Goal: Task Accomplishment & Management: Manage account settings

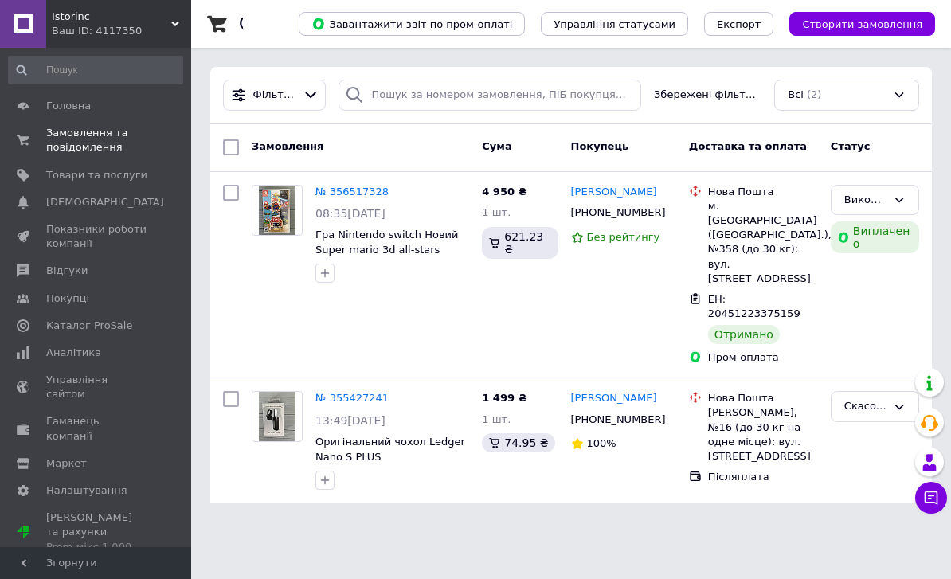
click at [58, 176] on span "Товари та послуги" at bounding box center [96, 175] width 101 height 14
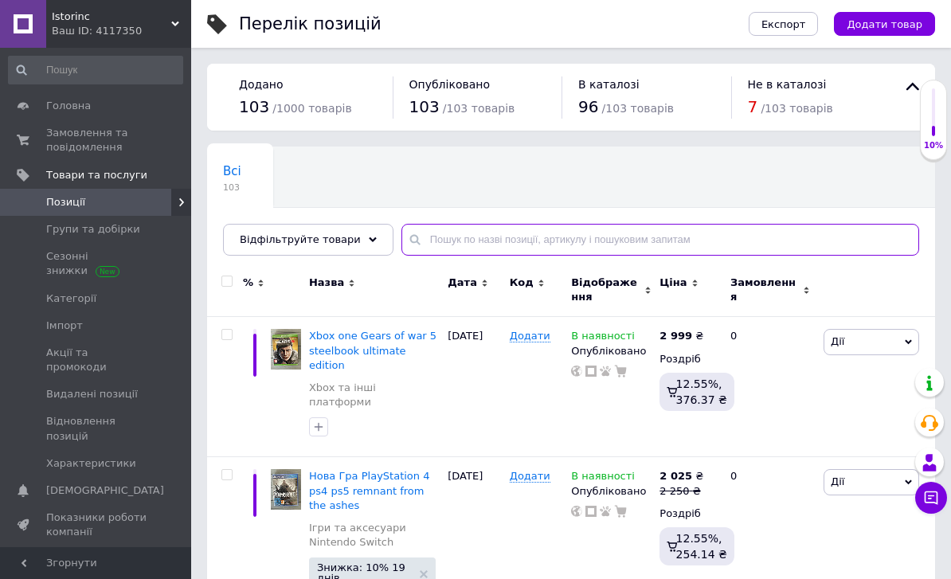
click at [426, 243] on input "text" at bounding box center [660, 240] width 518 height 32
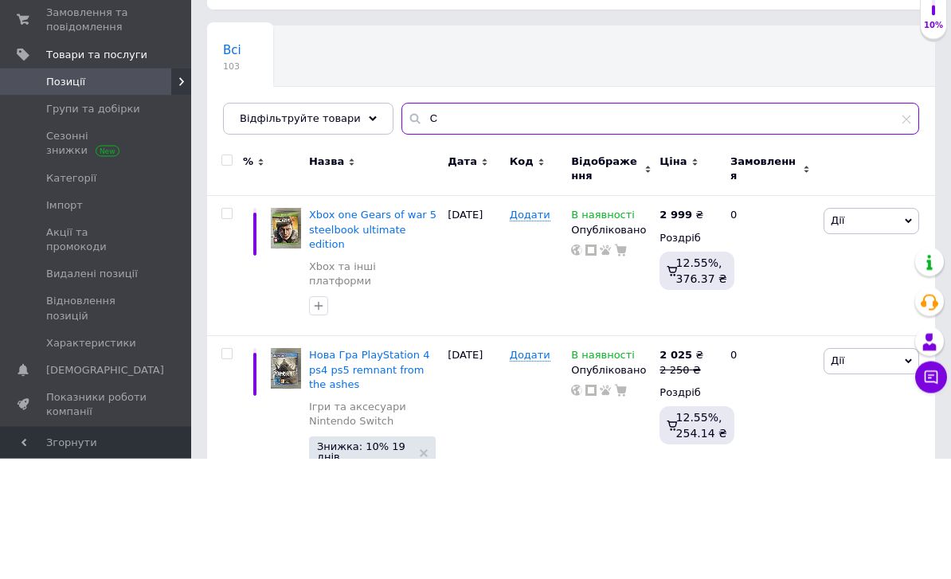
type input "Co"
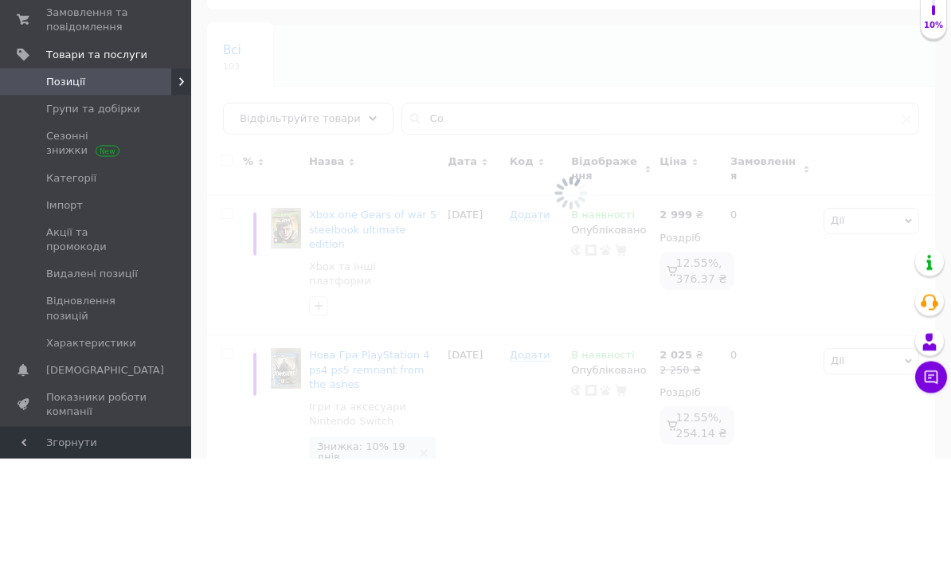
scroll to position [121, 0]
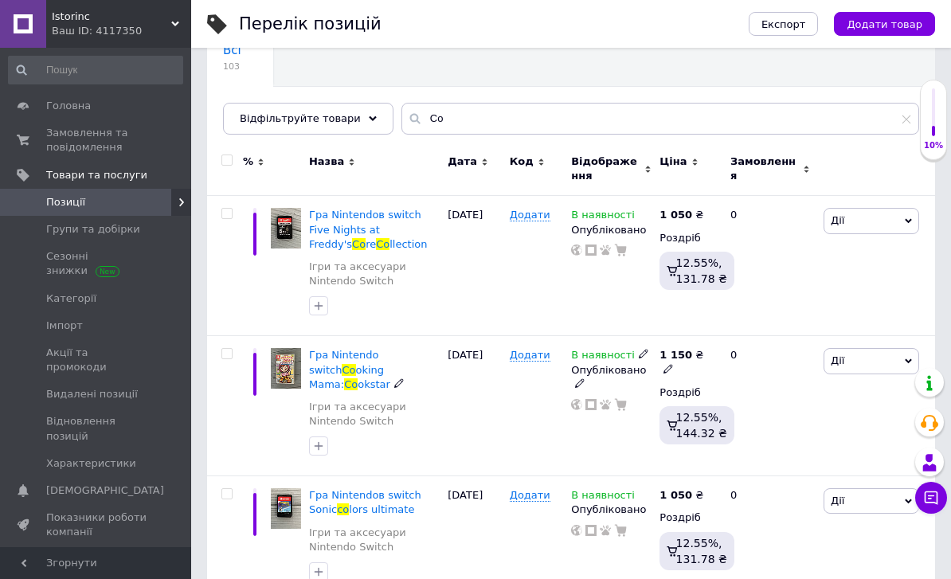
click at [335, 359] on span "Гра Nintendo switch" at bounding box center [343, 362] width 69 height 26
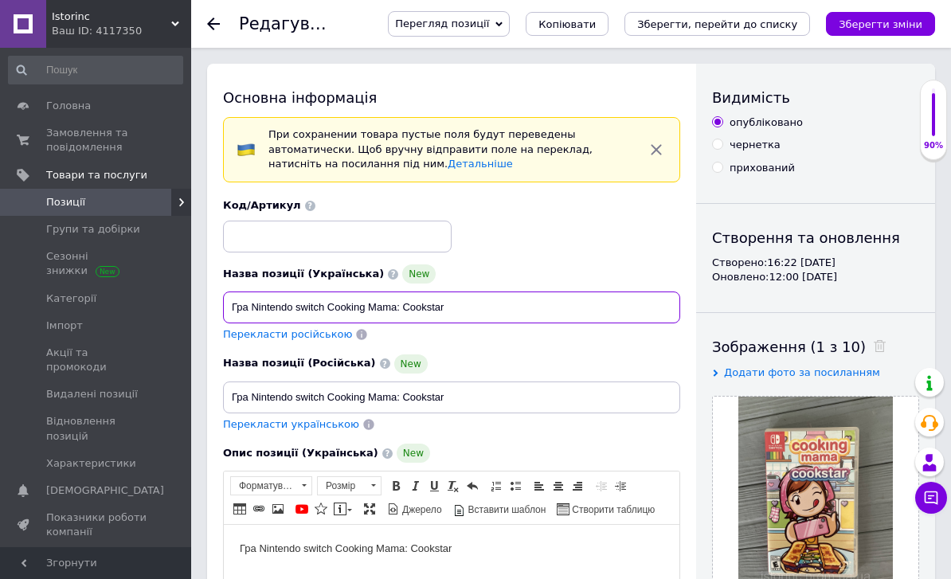
click at [347, 303] on input "Гра Nintendo switch Cooking Mama: Cookstar" at bounding box center [451, 308] width 457 height 32
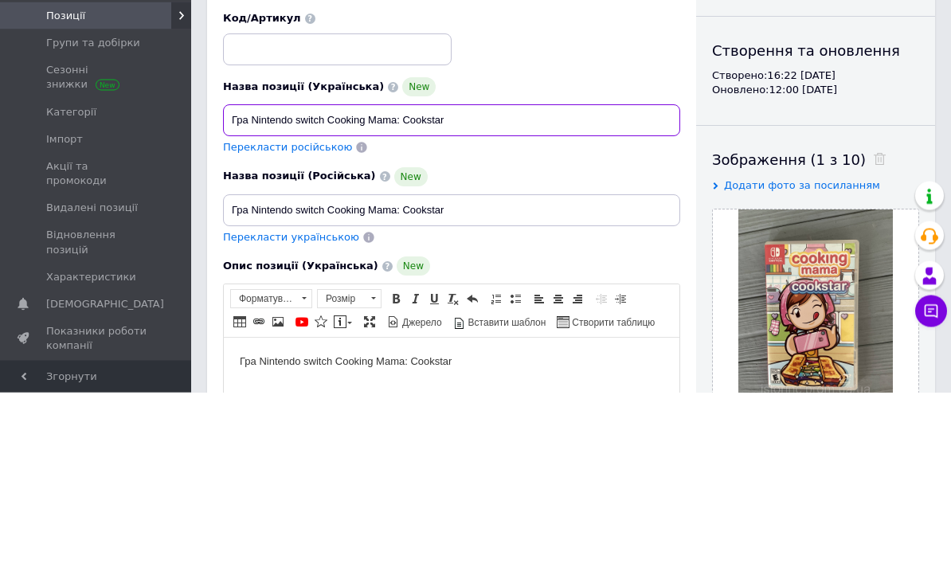
click at [347, 292] on input "Гра Nintendo switch Cooking Mama: Cookstar" at bounding box center [451, 308] width 457 height 32
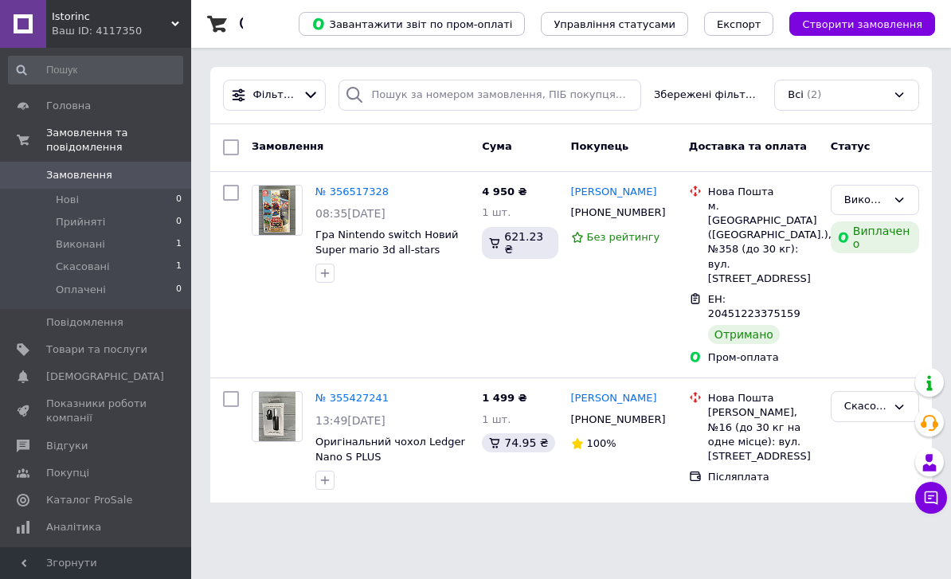
click at [360, 89] on icon at bounding box center [354, 94] width 19 height 19
click at [387, 92] on input "search" at bounding box center [490, 95] width 303 height 31
